Goal: Information Seeking & Learning: Learn about a topic

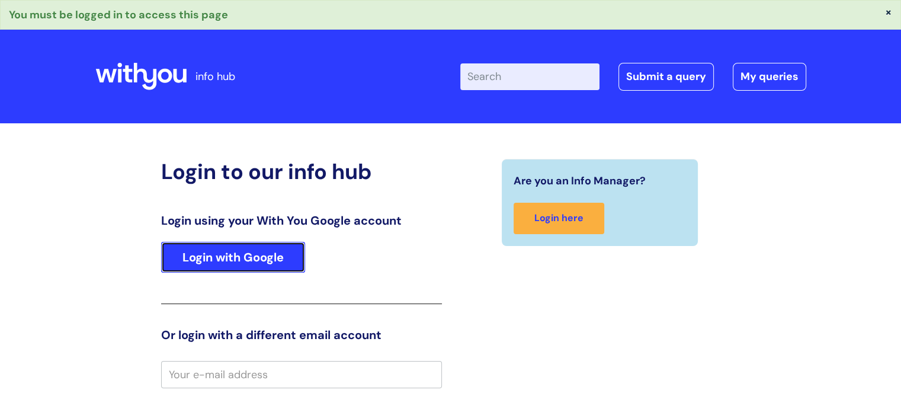
click at [246, 258] on link "Login with Google" at bounding box center [233, 257] width 144 height 31
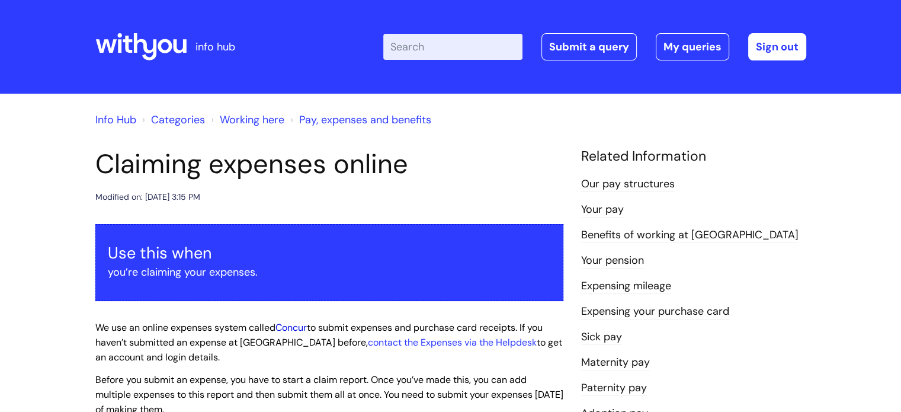
click at [298, 325] on link "Concur" at bounding box center [290, 327] width 31 height 12
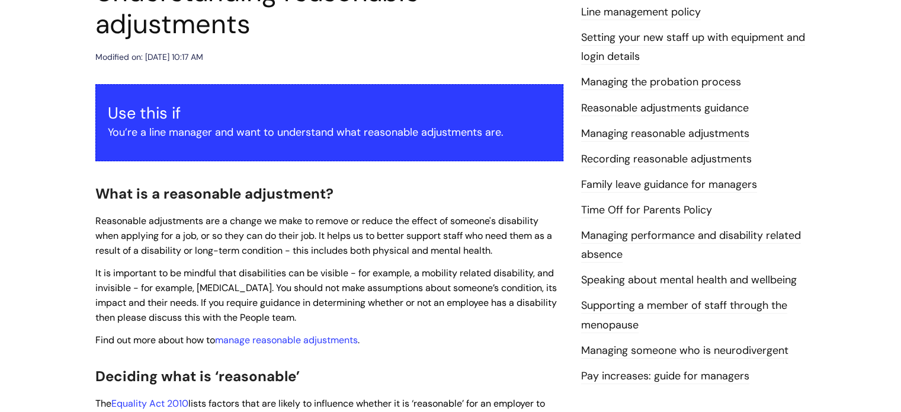
scroll to position [178, 0]
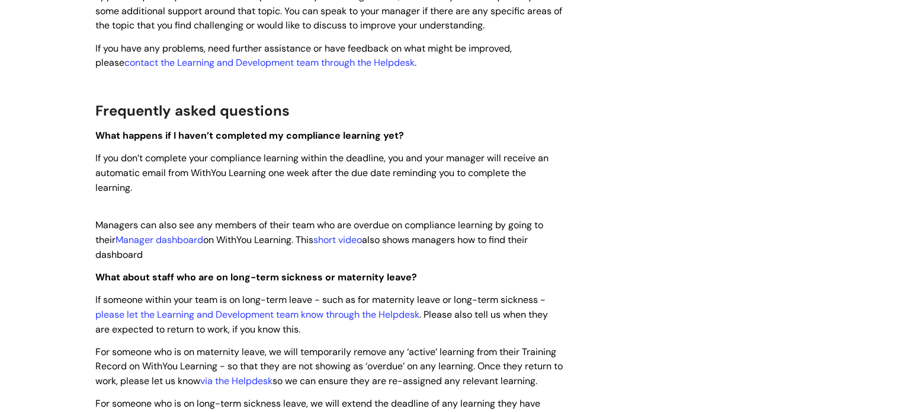
scroll to position [888, 0]
